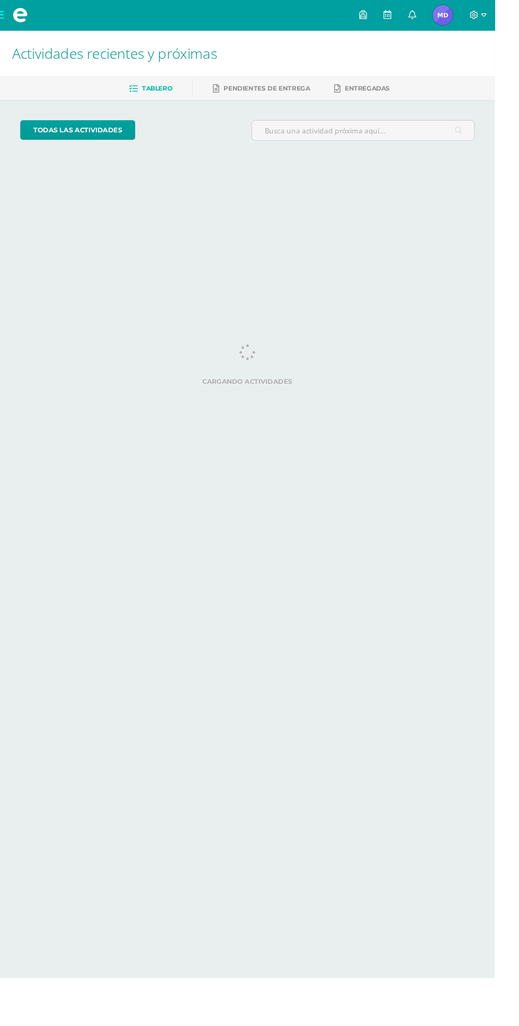
click at [475, 14] on img at bounding box center [464, 15] width 21 height 21
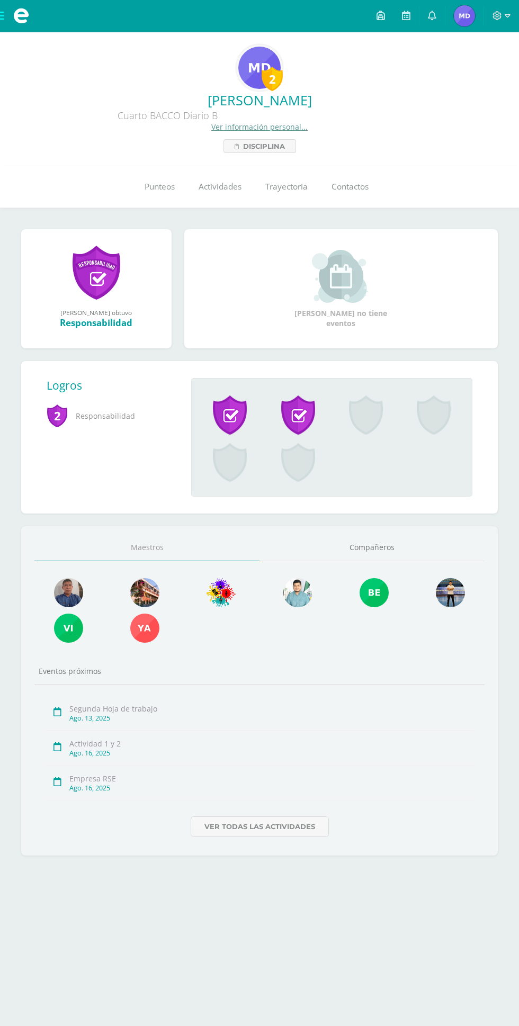
click at [151, 185] on span "Punteos" at bounding box center [160, 186] width 30 height 11
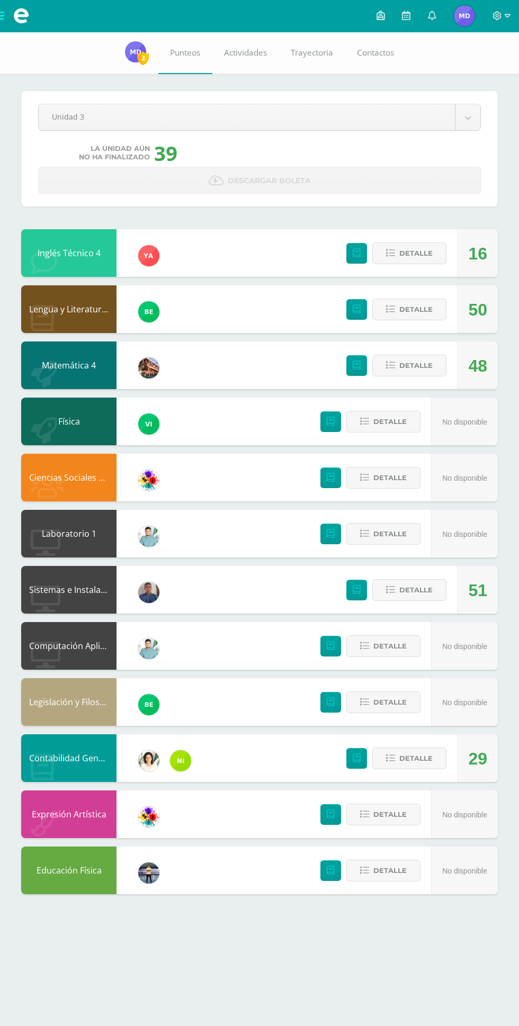
click at [431, 115] on body "Mis cursos Archivos Cerrar panel Ciencias Sociales y Formación Ciudadana 4 Cuar…" at bounding box center [259, 457] width 519 height 915
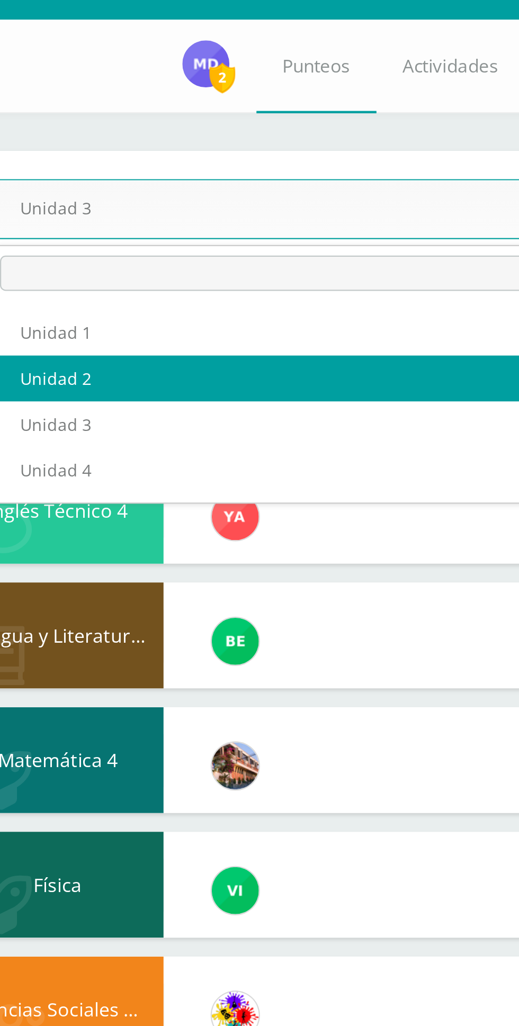
select select "Unidad 2"
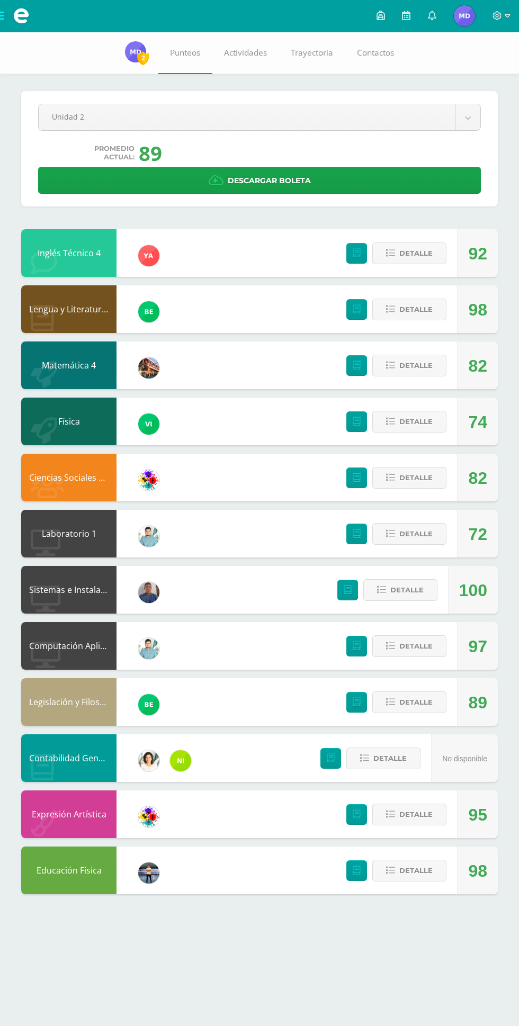
click at [475, 465] on div "82" at bounding box center [477, 478] width 19 height 48
click at [431, 468] on button "Detalle" at bounding box center [409, 478] width 74 height 22
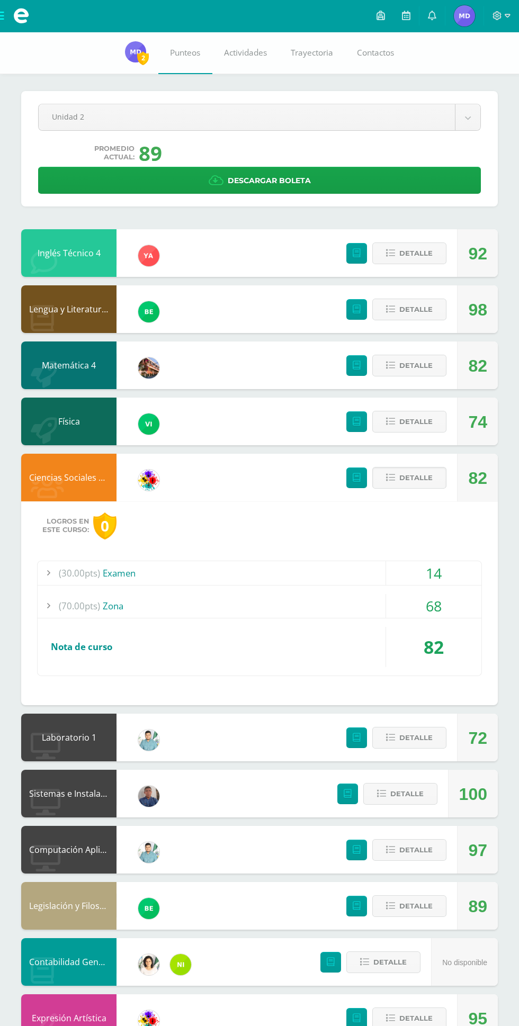
click at [393, 610] on div "68" at bounding box center [433, 606] width 95 height 24
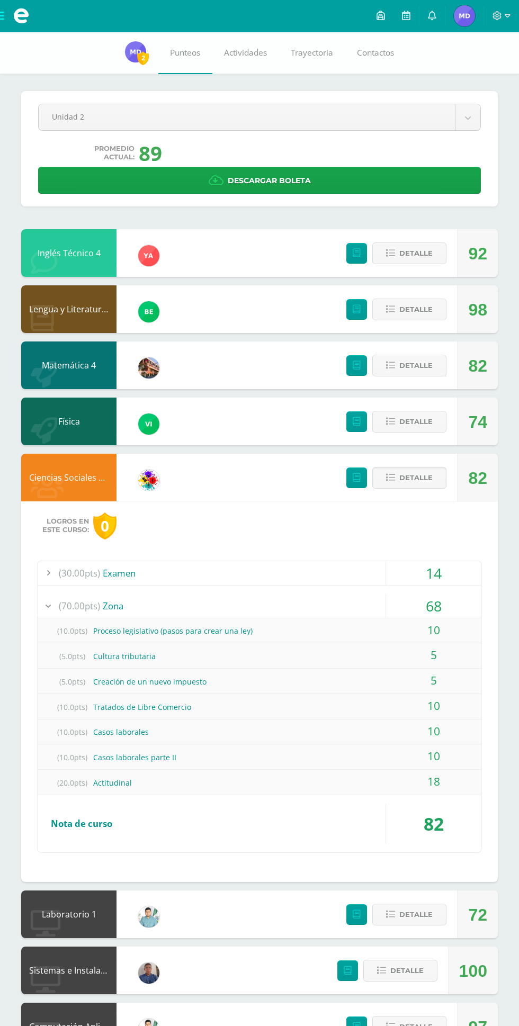
click at [470, 110] on body "Mis cursos Archivos Cerrar panel Ciencias Sociales y Formación Ciudadana 4 Cuar…" at bounding box center [259, 648] width 519 height 1296
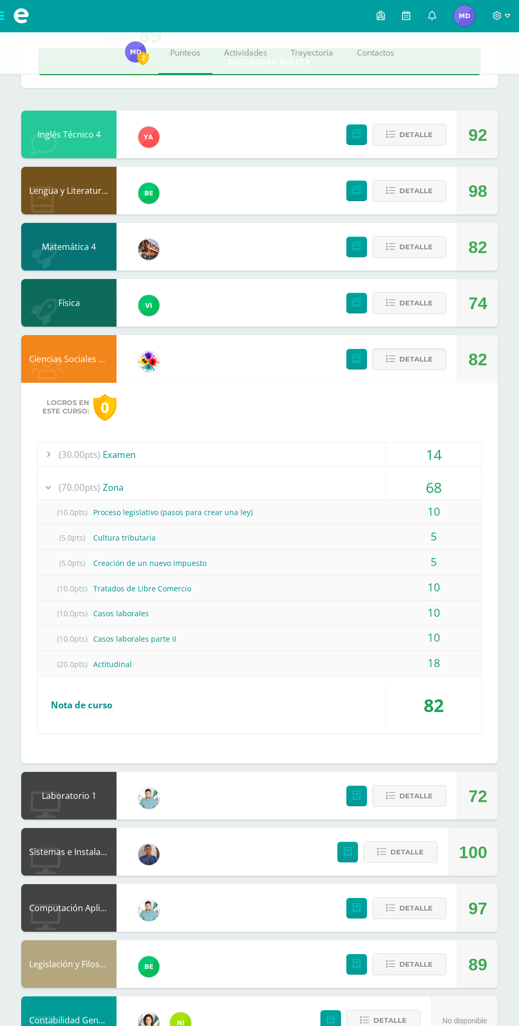
scroll to position [188, 0]
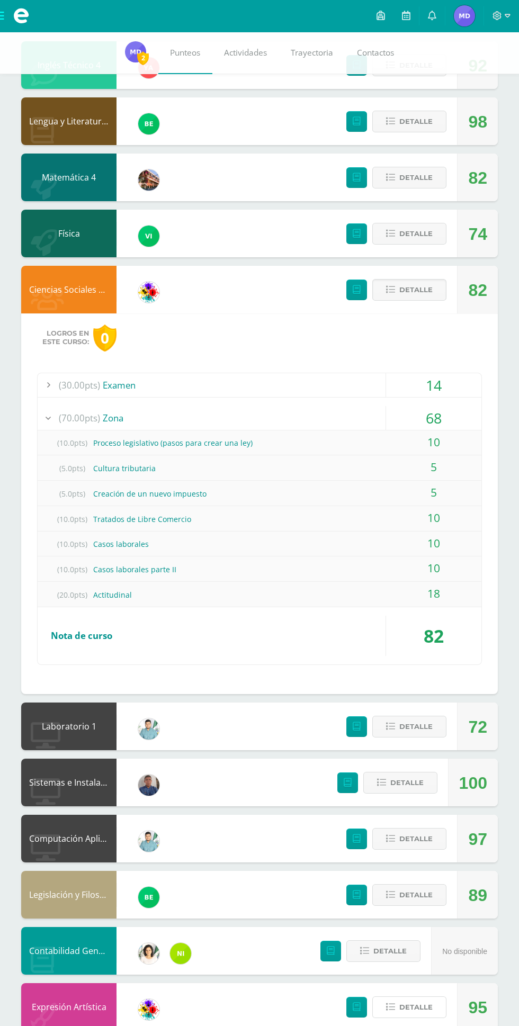
click at [408, 1011] on span "Detalle" at bounding box center [415, 1007] width 33 height 20
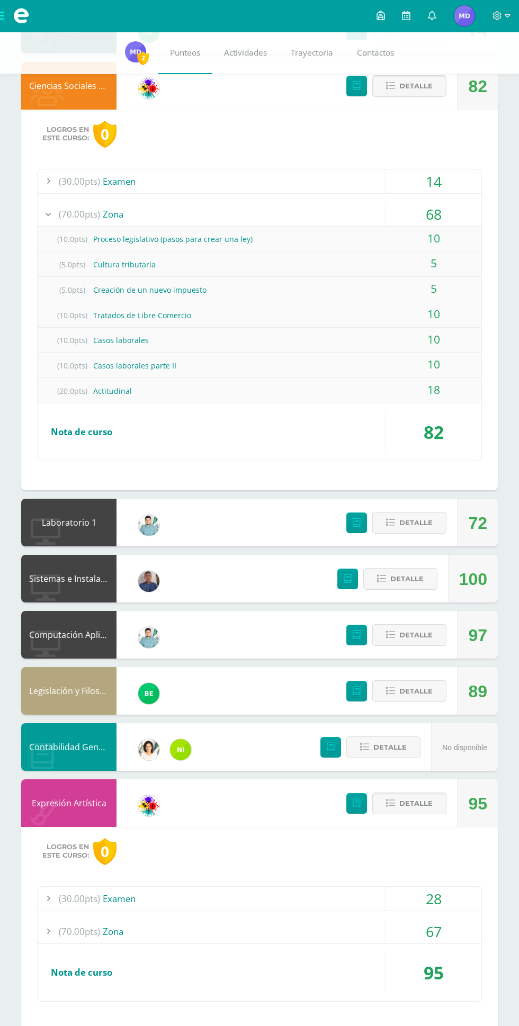
scroll to position [361, 0]
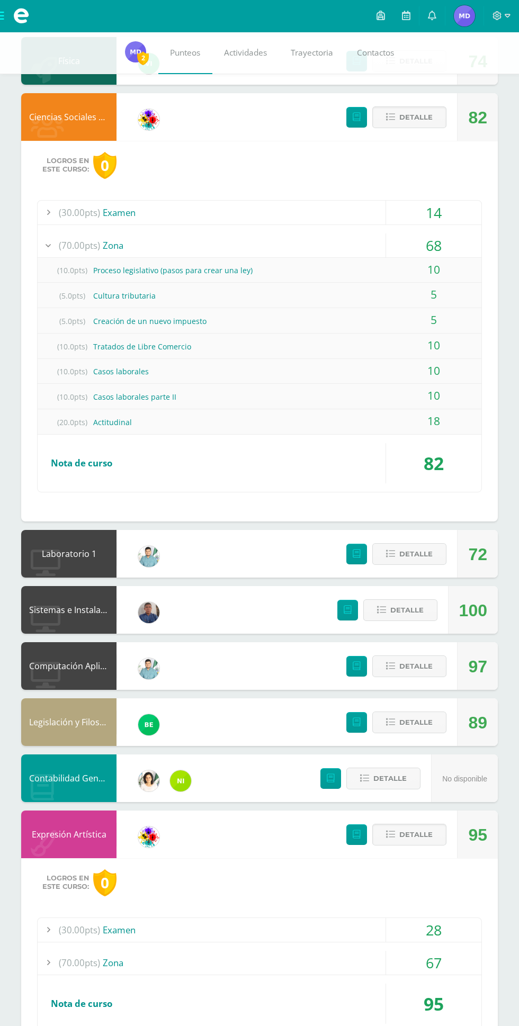
click at [375, 963] on div "(70.00pts) Zona" at bounding box center [260, 963] width 444 height 24
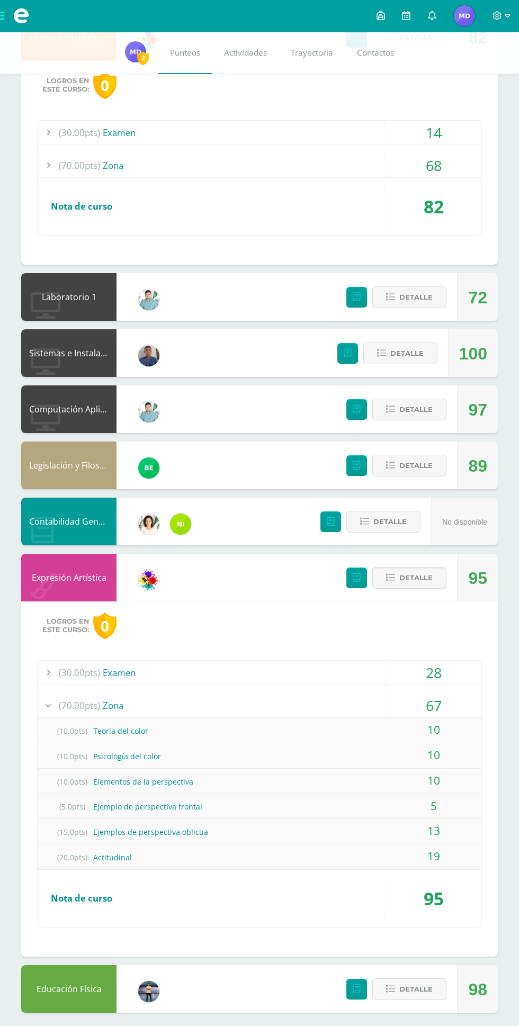
scroll to position [0, 0]
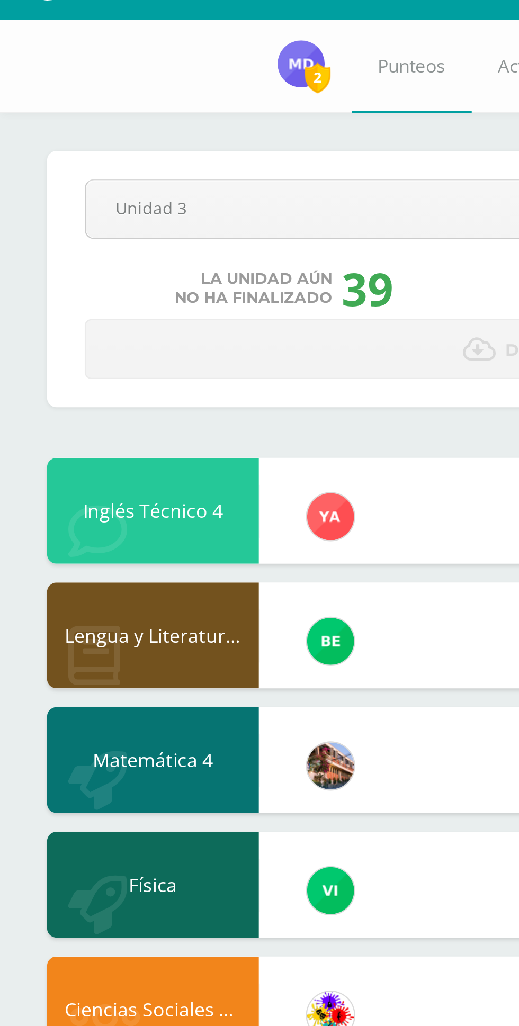
click at [125, 110] on body "Mis cursos Archivos Cerrar panel Ciencias Sociales y Formación Ciudadana 4 Cuar…" at bounding box center [259, 457] width 519 height 915
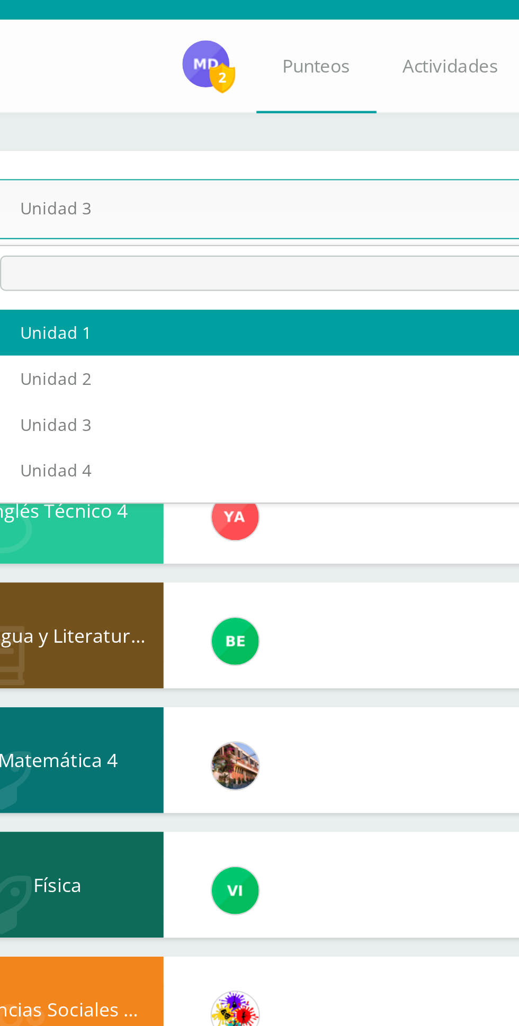
select select "Unidad 1"
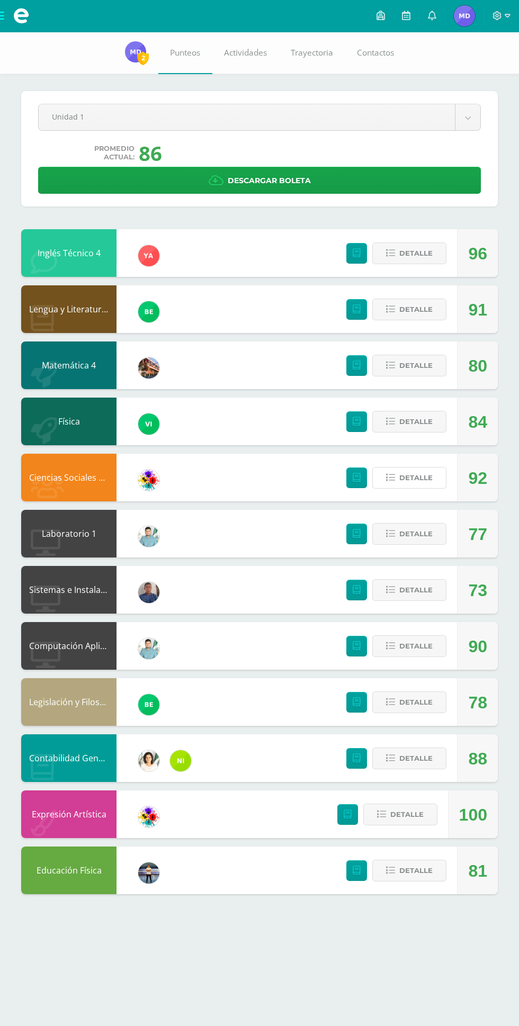
click at [435, 486] on button "Detalle" at bounding box center [409, 478] width 74 height 22
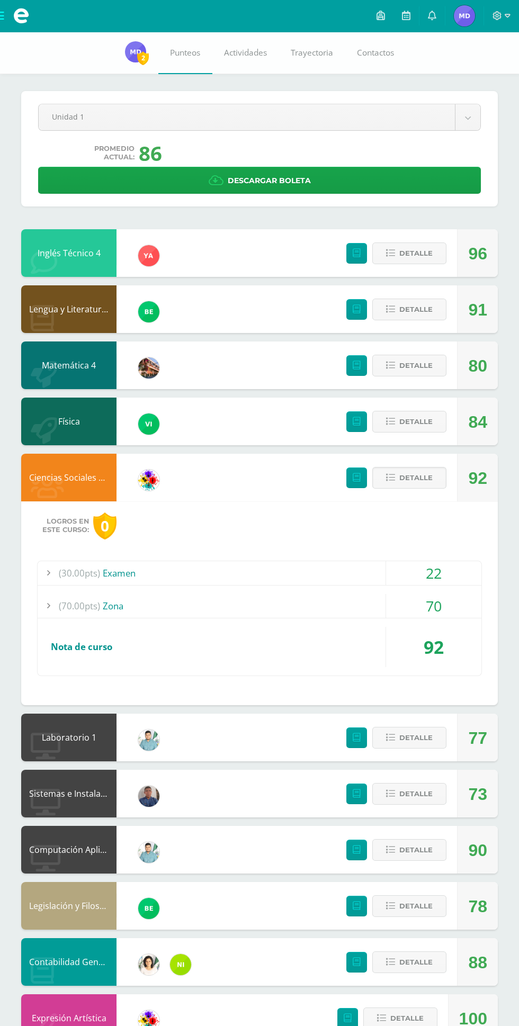
click at [378, 598] on div "(70.00pts) Zona" at bounding box center [260, 606] width 444 height 24
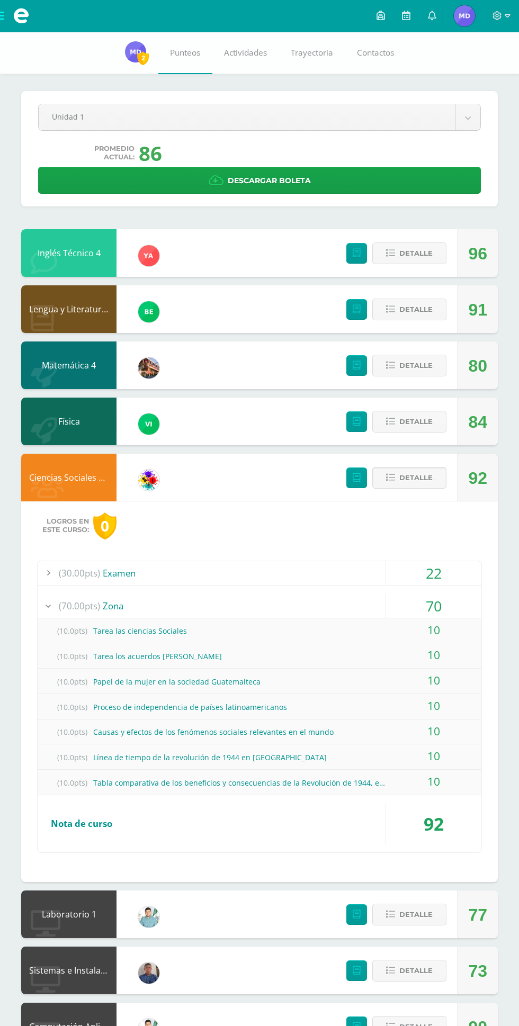
click at [366, 600] on div "(70.00pts) Zona" at bounding box center [260, 606] width 444 height 24
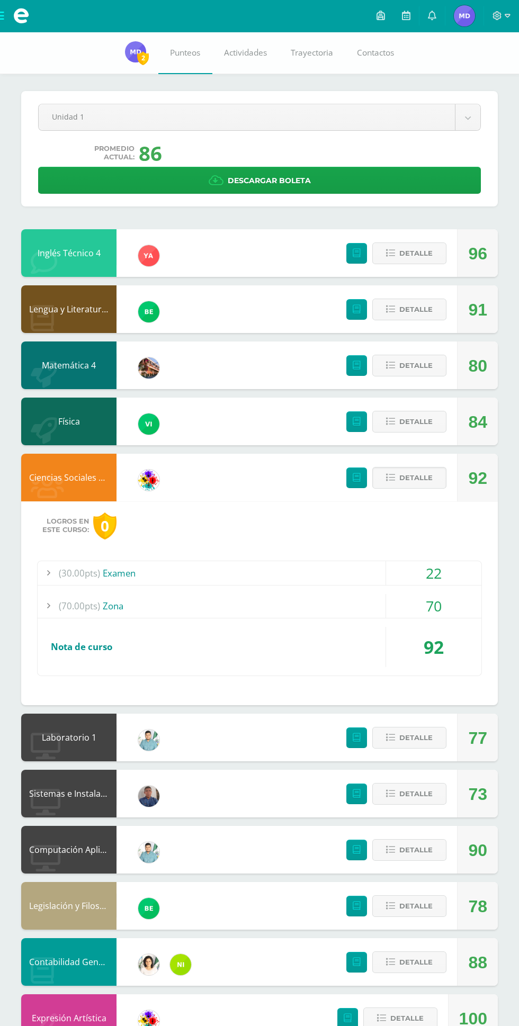
scroll to position [12, 0]
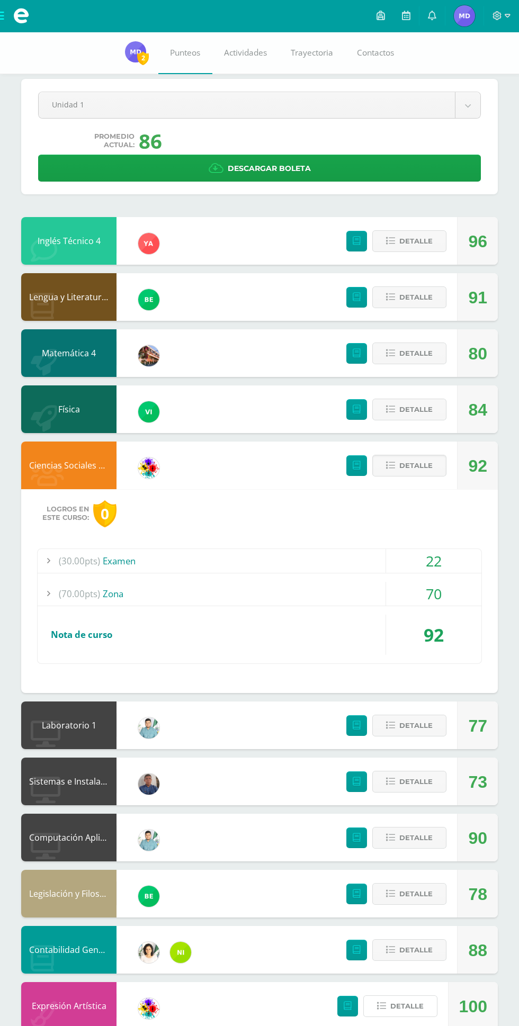
click at [407, 1004] on span "Detalle" at bounding box center [406, 1006] width 33 height 20
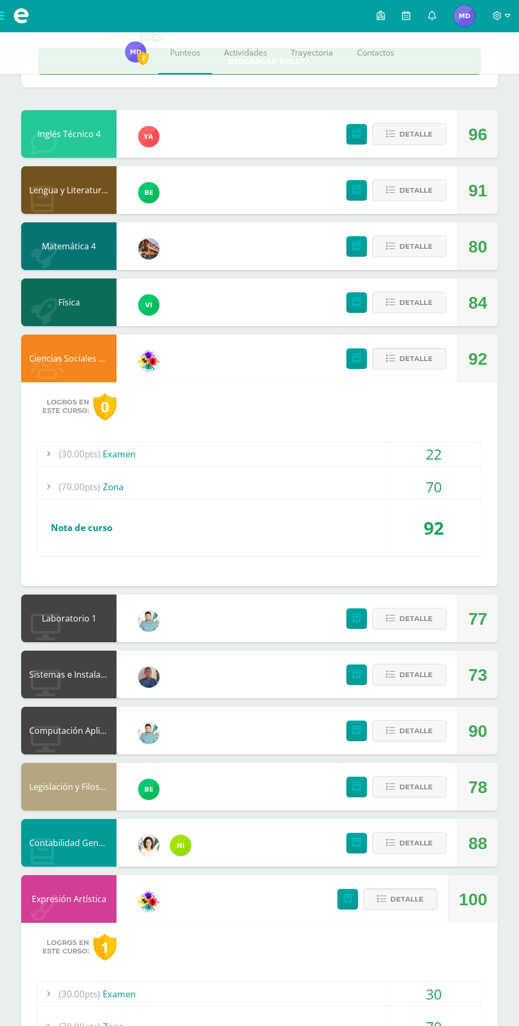
scroll to position [216, 0]
